Goal: Task Accomplishment & Management: Use online tool/utility

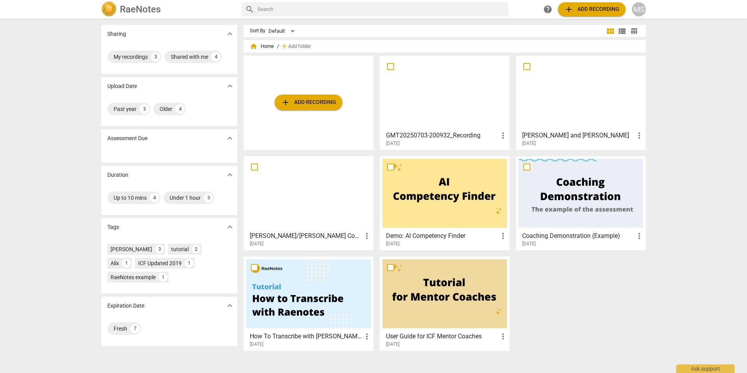
click at [315, 105] on span "add Add recording" at bounding box center [308, 102] width 55 height 9
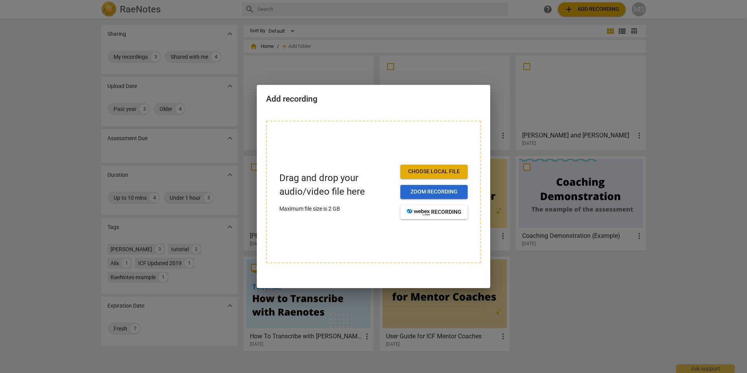
click at [431, 194] on span "Zoom recording" at bounding box center [434, 192] width 55 height 8
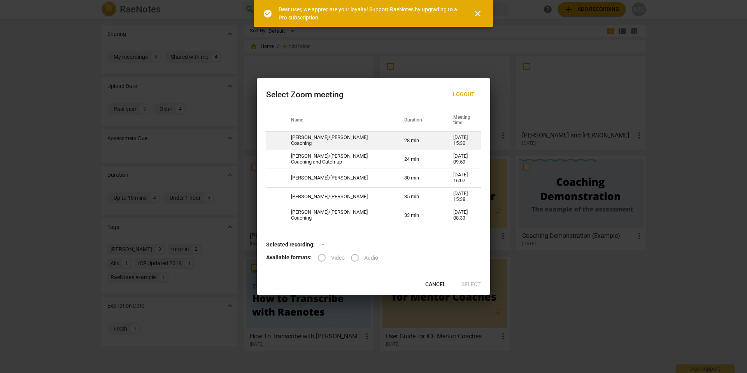
click at [353, 141] on td "[PERSON_NAME]/[PERSON_NAME] Coaching" at bounding box center [338, 140] width 113 height 19
radio input "true"
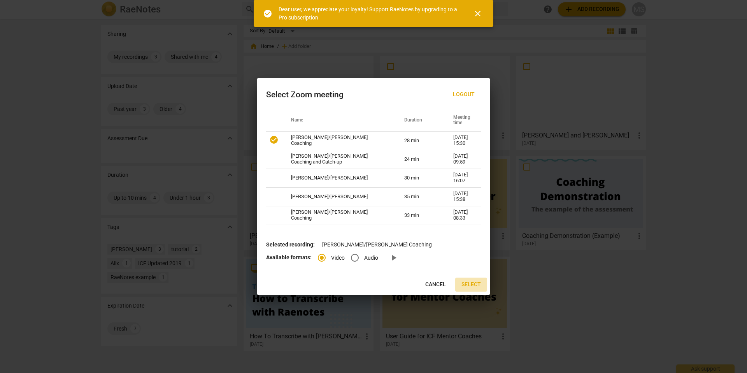
click at [471, 283] on span "Select" at bounding box center [471, 285] width 19 height 8
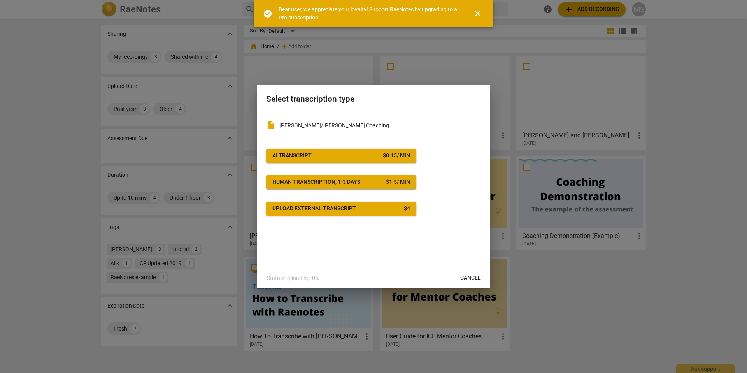
click at [323, 156] on span "AI Transcript $ 0.15 / min" at bounding box center [342, 156] width 138 height 8
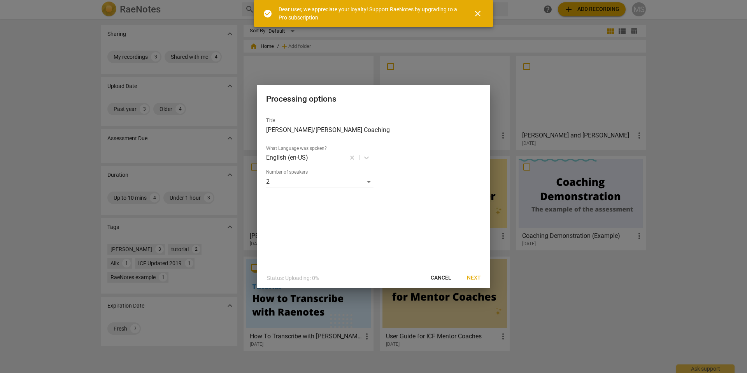
click at [472, 279] on span "Next" at bounding box center [474, 278] width 14 height 8
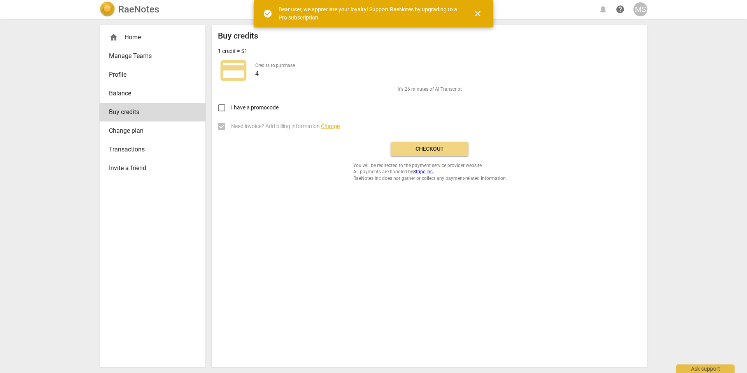
click at [478, 13] on span "close" at bounding box center [477, 13] width 9 height 9
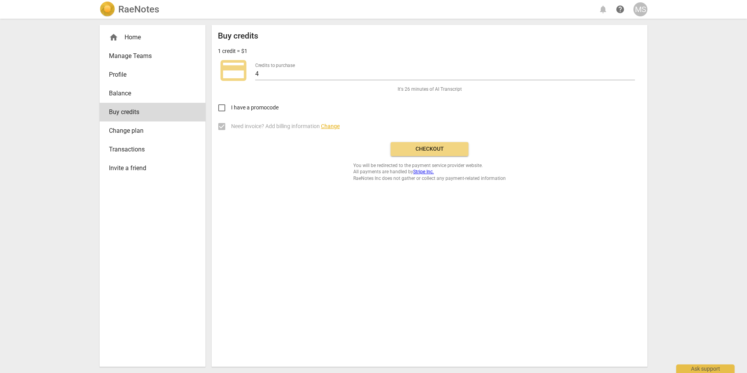
click at [441, 149] on span "Checkout" at bounding box center [429, 149] width 65 height 8
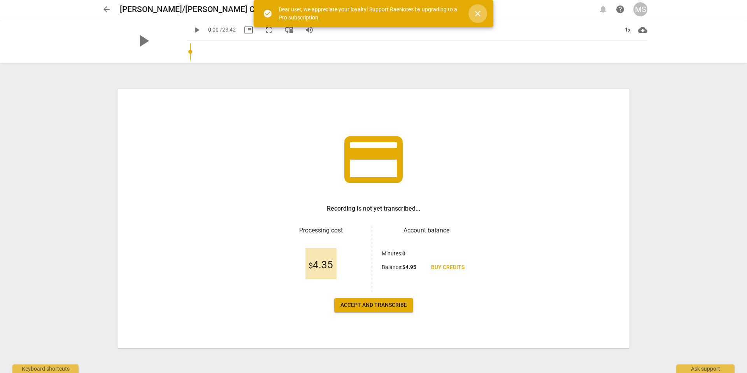
click at [481, 12] on span "close" at bounding box center [477, 13] width 9 height 9
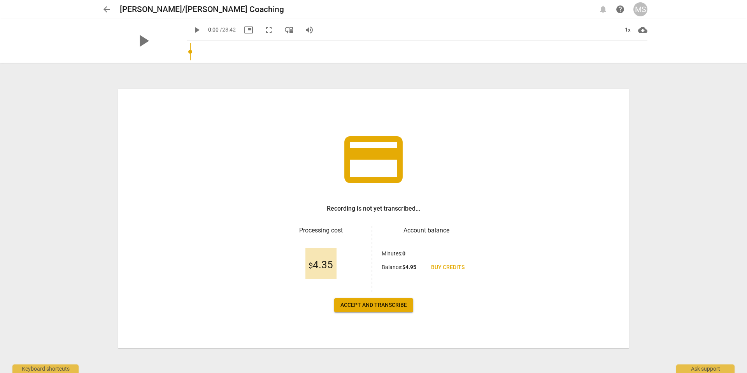
click at [383, 307] on span "Accept and transcribe" at bounding box center [374, 305] width 67 height 8
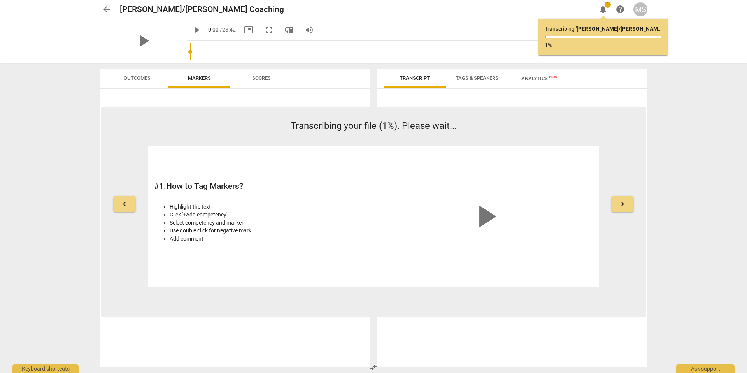
click at [725, 93] on div "arrow_back [PERSON_NAME]/[PERSON_NAME] Coaching edit notifications 1 help MS pl…" at bounding box center [373, 186] width 747 height 373
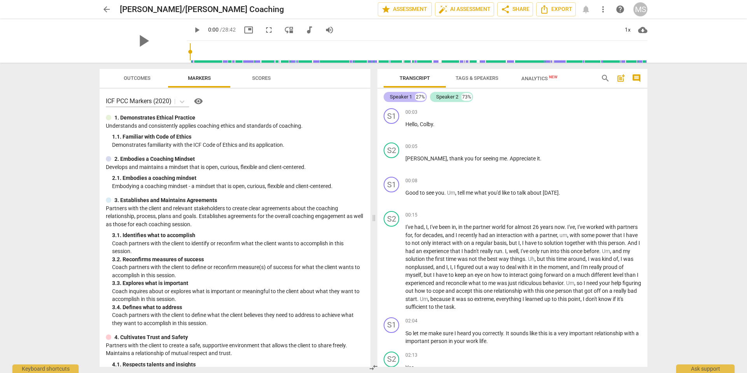
click at [402, 97] on div "Speaker 1" at bounding box center [401, 97] width 22 height 8
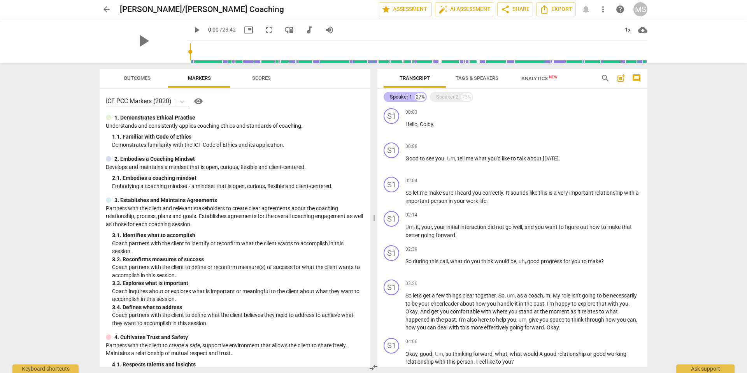
click at [402, 97] on div "Speaker 1" at bounding box center [401, 97] width 22 height 8
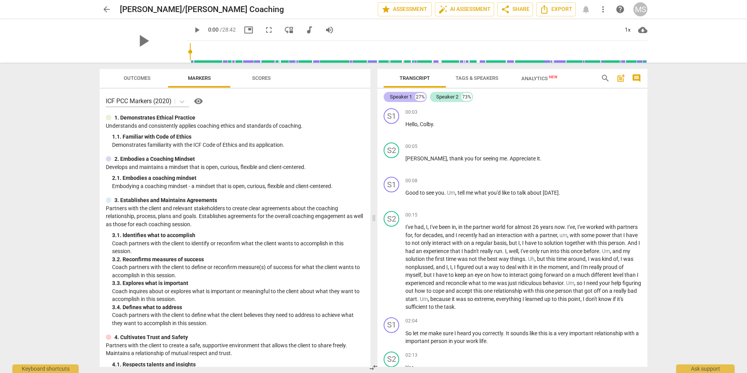
click at [402, 96] on div "Speaker 1" at bounding box center [401, 97] width 22 height 8
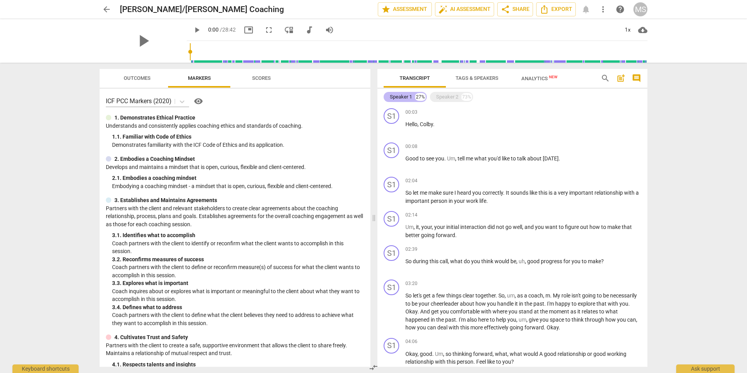
click at [394, 98] on div "Speaker 1" at bounding box center [401, 97] width 22 height 8
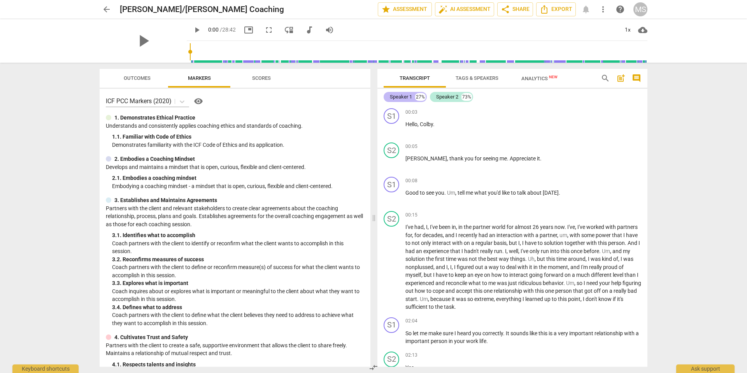
click at [394, 98] on div "Speaker 1" at bounding box center [401, 97] width 22 height 8
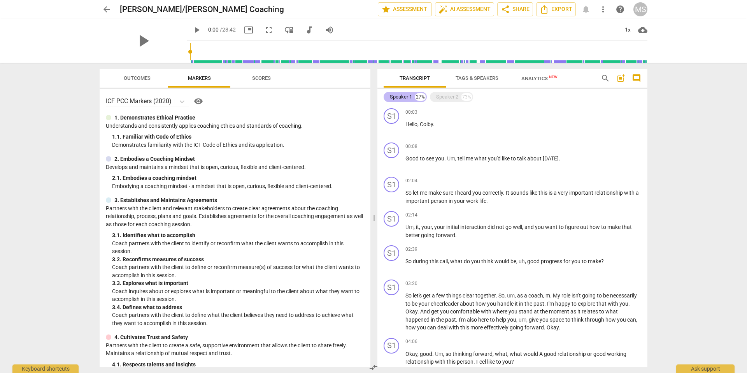
click at [394, 99] on div "Speaker 1" at bounding box center [401, 97] width 22 height 8
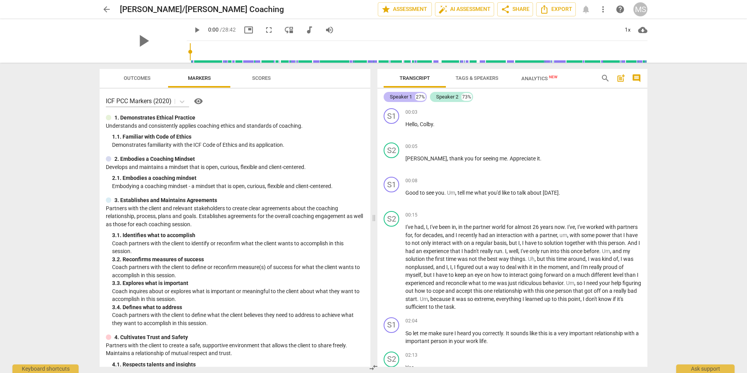
click at [394, 99] on div "Speaker 1" at bounding box center [401, 97] width 22 height 8
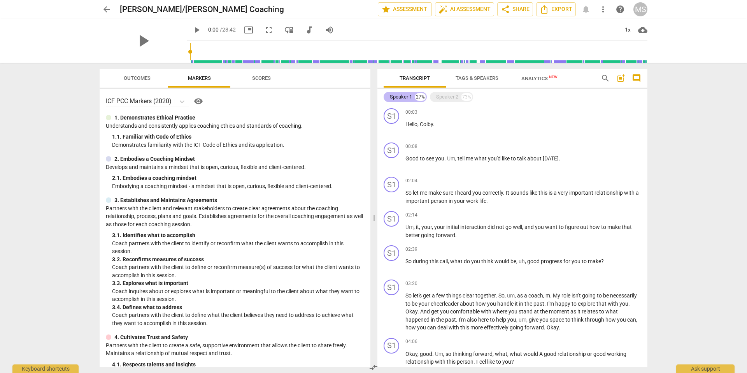
click at [394, 99] on div "Speaker 1" at bounding box center [401, 97] width 22 height 8
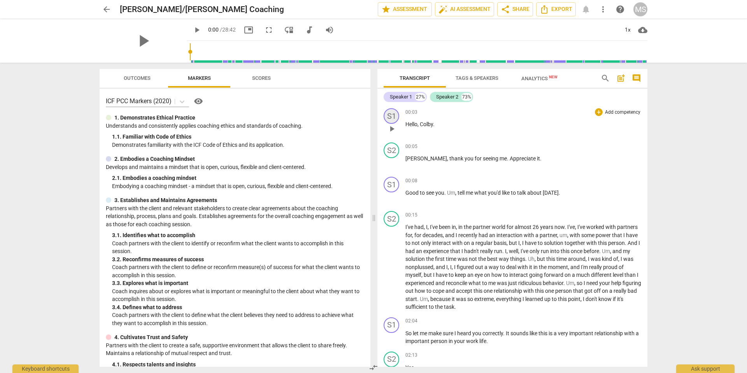
click at [390, 114] on div "S1" at bounding box center [392, 116] width 16 height 16
click at [421, 151] on div "Speaker 1" at bounding box center [421, 153] width 58 height 12
click at [489, 130] on div at bounding box center [373, 186] width 747 height 373
click at [419, 172] on link "Add or rename speakers" at bounding box center [421, 173] width 58 height 6
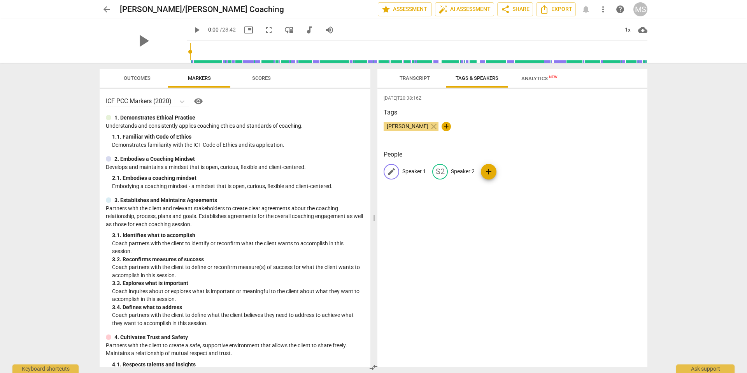
click at [392, 172] on span "edit" at bounding box center [391, 171] width 9 height 9
type input "Mitchell"
click at [510, 169] on p "Speaker 2" at bounding box center [514, 171] width 24 height 8
type input "Colby"
click at [421, 75] on span "Transcript" at bounding box center [415, 78] width 30 height 6
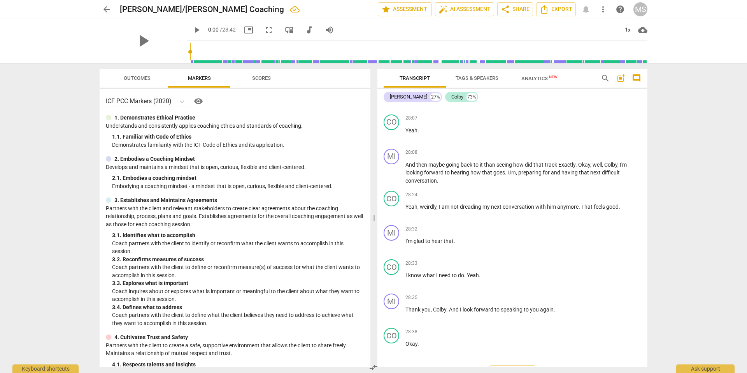
scroll to position [3604, 0]
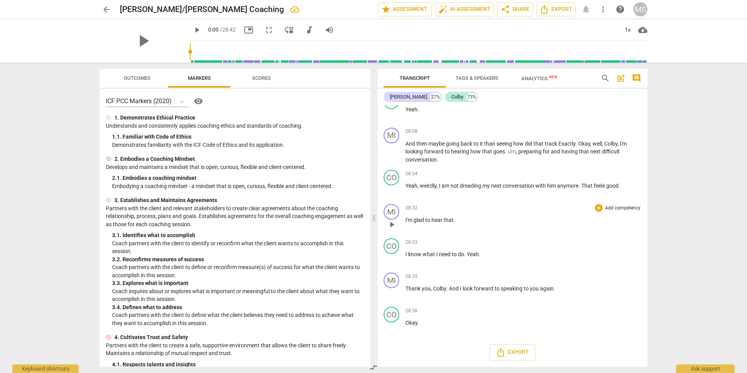
drag, startPoint x: 434, startPoint y: 331, endPoint x: 437, endPoint y: 200, distance: 130.4
click at [437, 200] on div "MI play_arrow pause 00:03 + Add competency keyboard_arrow_right Hello , Colby .…" at bounding box center [513, 236] width 270 height 262
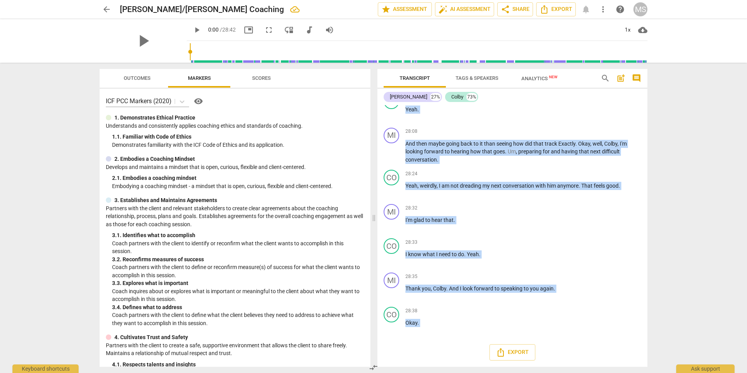
drag, startPoint x: 405, startPoint y: 125, endPoint x: 420, endPoint y: 351, distance: 226.7
click at [420, 351] on div "MI play_arrow pause 00:03 + Add competency keyboard_arrow_right Hello , Colby .…" at bounding box center [513, 236] width 270 height 262
copy div "search post_add comment Mitchell 27% Colby 73% MI play_arrow pause 00:03 + Add …"
click at [515, 352] on span "Export" at bounding box center [512, 352] width 33 height 9
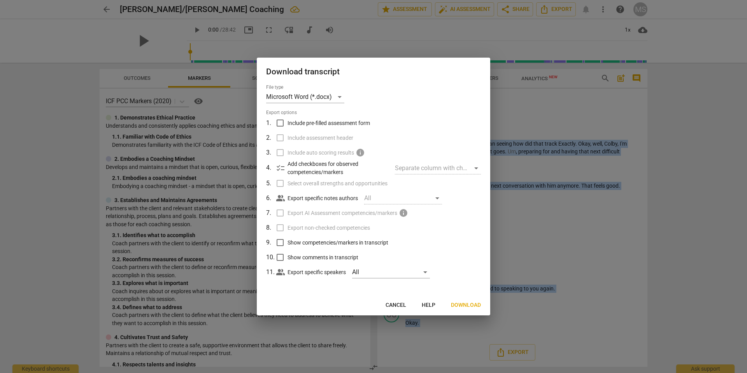
click at [467, 307] on span "Download" at bounding box center [466, 305] width 30 height 8
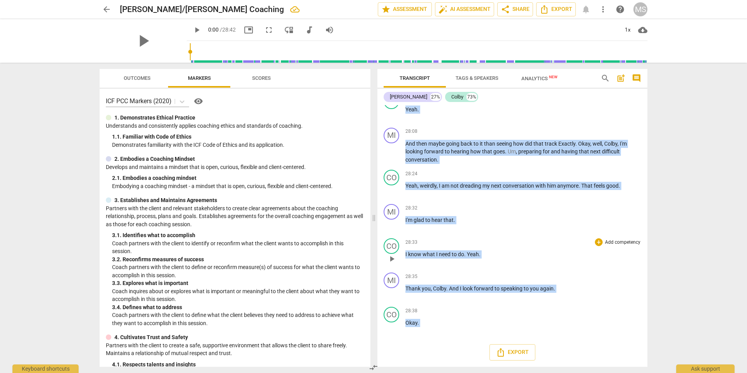
click at [609, 243] on p "Add competency" at bounding box center [623, 242] width 37 height 7
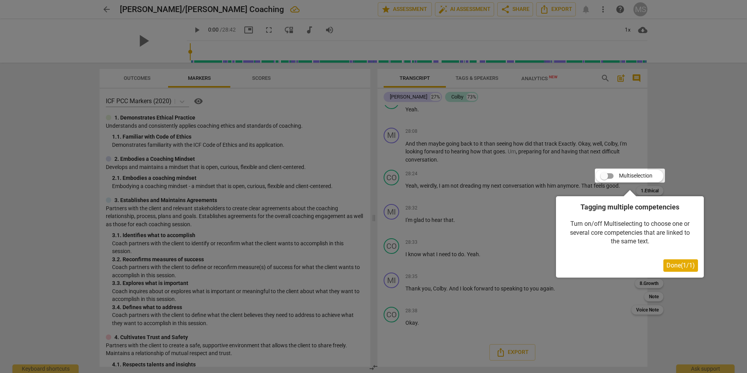
click at [696, 166] on div at bounding box center [373, 186] width 747 height 373
click at [688, 99] on div at bounding box center [373, 186] width 747 height 373
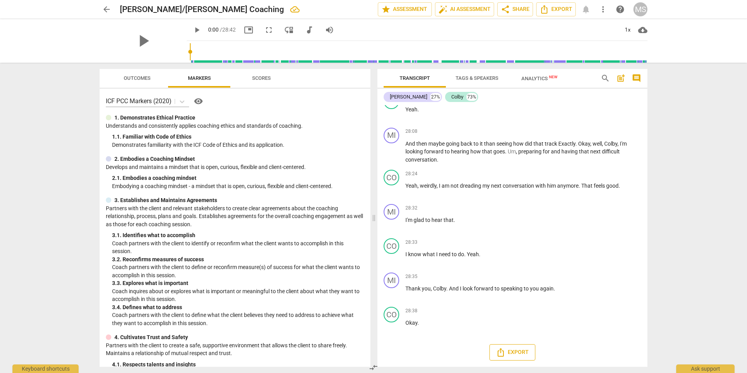
click at [515, 350] on span "Export" at bounding box center [512, 352] width 33 height 9
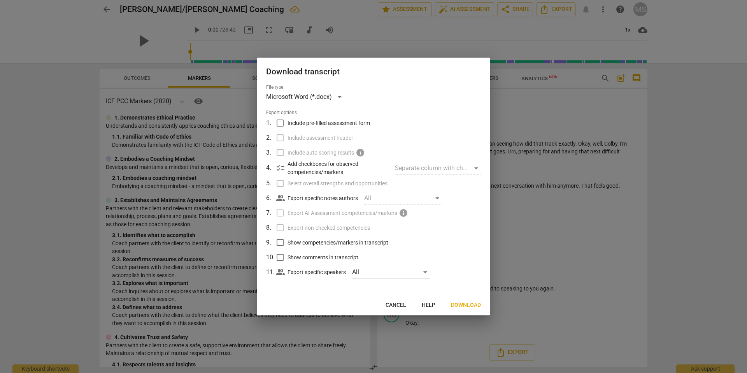
click at [470, 305] on span "Download" at bounding box center [466, 305] width 30 height 8
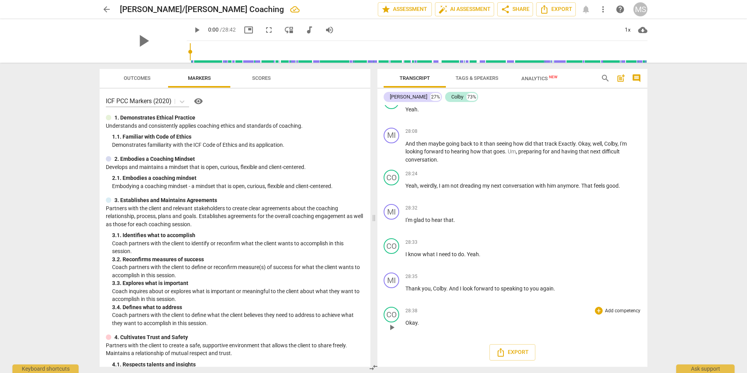
drag, startPoint x: 406, startPoint y: 123, endPoint x: 431, endPoint y: 322, distance: 200.5
click at [431, 322] on div "MI play_arrow pause 00:03 + Add competency keyboard_arrow_right Hello , Colby .…" at bounding box center [513, 236] width 270 height 262
drag, startPoint x: 424, startPoint y: 325, endPoint x: 446, endPoint y: 332, distance: 23.3
click at [446, 332] on div "28:38 + Add competency keyboard_arrow_right Okay ." at bounding box center [524, 321] width 236 height 28
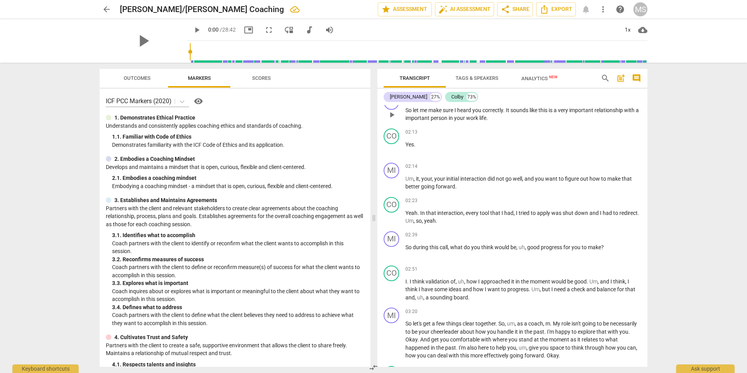
scroll to position [0, 0]
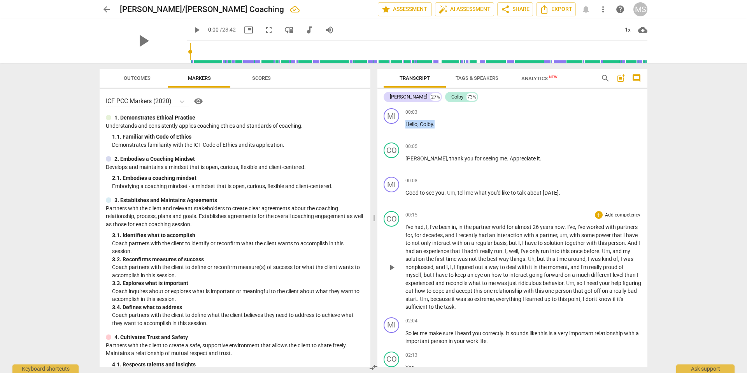
drag, startPoint x: 406, startPoint y: 123, endPoint x: 458, endPoint y: 274, distance: 159.7
click at [458, 274] on div "MI play_arrow pause 00:03 + Add competency keyboard_arrow_right Hello , Colby .…" at bounding box center [513, 236] width 270 height 262
click at [407, 140] on div "CO play_arrow pause 00:05 + Add competency keyboard_arrow_right Mitch , thank y…" at bounding box center [513, 156] width 270 height 34
drag, startPoint x: 406, startPoint y: 125, endPoint x: 465, endPoint y: 291, distance: 176.0
click at [467, 301] on div "MI play_arrow pause 00:03 + Add competency keyboard_arrow_right Hello , Colby .…" at bounding box center [513, 236] width 270 height 262
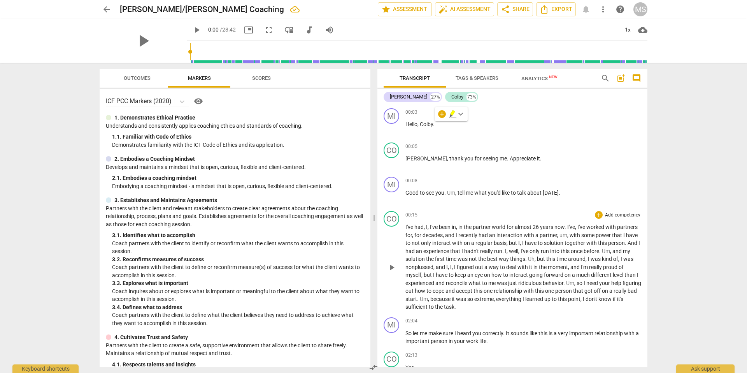
click at [441, 227] on span "been" at bounding box center [445, 227] width 13 height 6
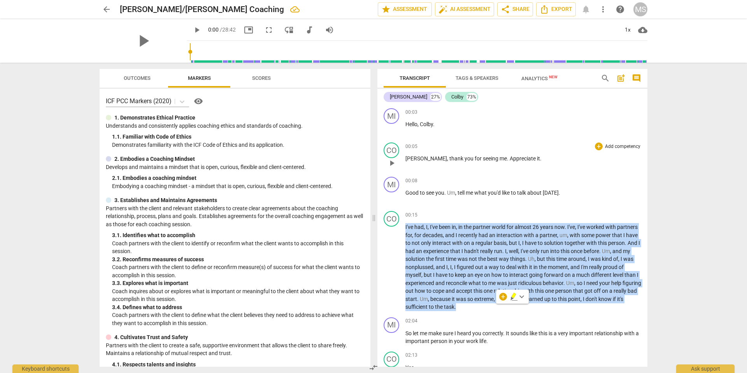
click at [419, 143] on div "00:05 + Add competency keyboard_arrow_right" at bounding box center [524, 146] width 236 height 8
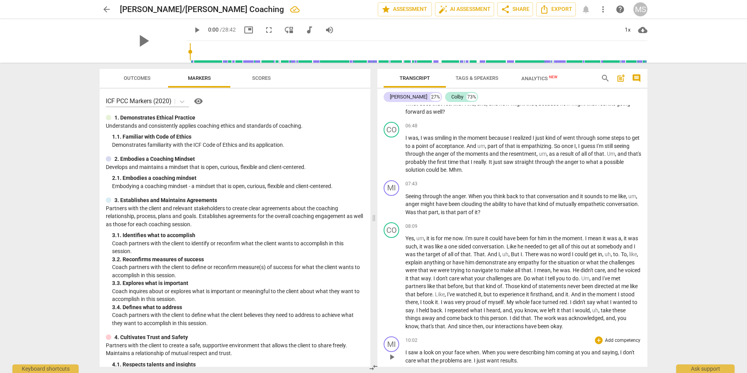
drag, startPoint x: 413, startPoint y: 126, endPoint x: 487, endPoint y: 346, distance: 232.6
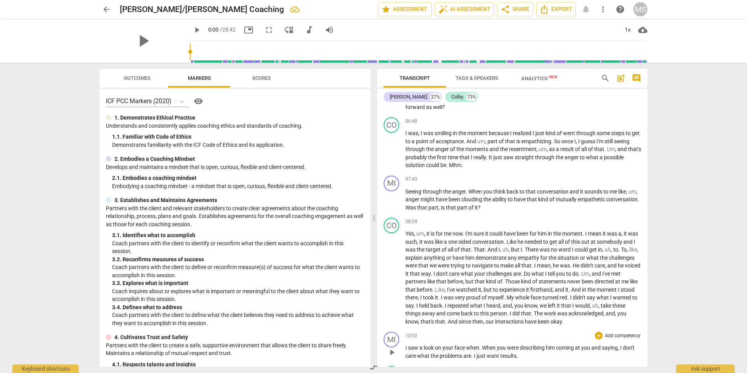
click at [495, 370] on div "Transcript Tags & Speakers Analytics New search post_add comment Mitchell 27% C…" at bounding box center [515, 218] width 280 height 310
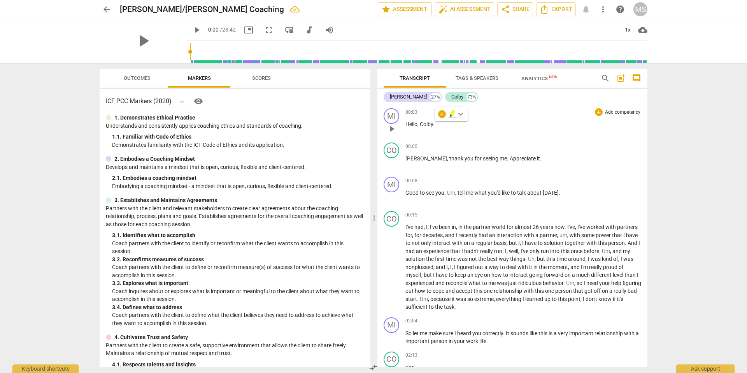
click at [403, 129] on div "play_arrow pause" at bounding box center [396, 129] width 20 height 10
drag, startPoint x: 405, startPoint y: 110, endPoint x: 439, endPoint y: 281, distance: 174.2
click at [439, 281] on div "MI play_arrow pause 00:03 + Add competency keyboard_arrow_right Hello , Colby .…" at bounding box center [513, 236] width 270 height 262
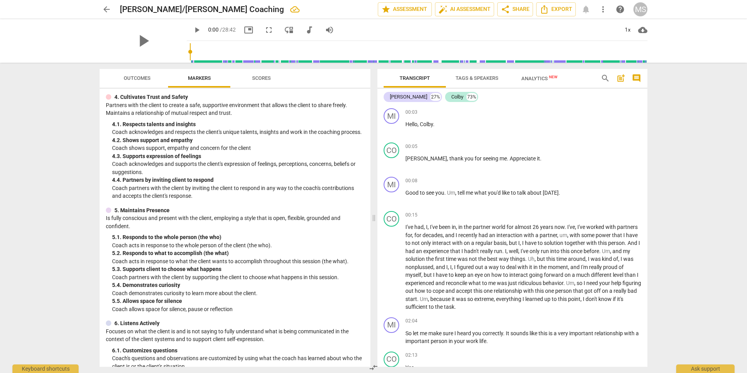
drag, startPoint x: 419, startPoint y: 322, endPoint x: 396, endPoint y: 72, distance: 250.9
click at [396, 72] on div "Transcript Tags & Speakers Analytics New search post_add comment Mitchell 27% C…" at bounding box center [513, 218] width 270 height 298
click at [109, 12] on span "arrow_back" at bounding box center [105, 9] width 9 height 9
